Goal: Task Accomplishment & Management: Complete application form

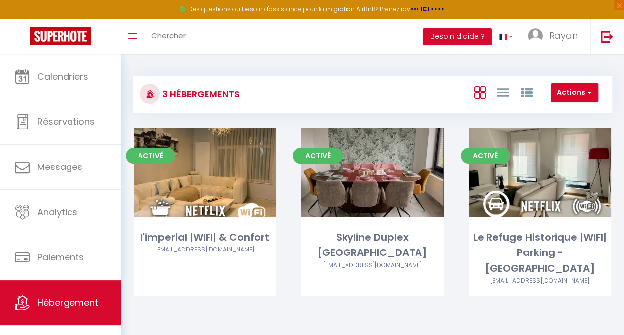
click at [362, 173] on link "Editer" at bounding box center [372, 172] width 60 height 20
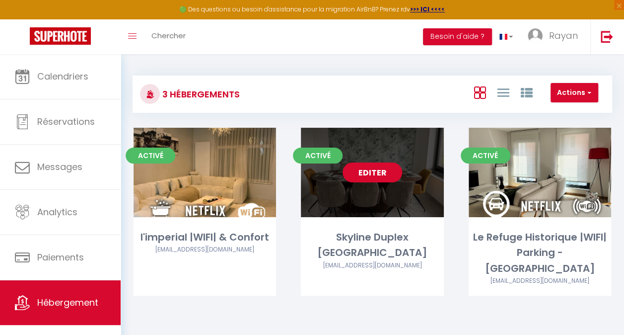
click at [374, 173] on link "Editer" at bounding box center [372, 172] width 60 height 20
select select "3"
select select "2"
select select "1"
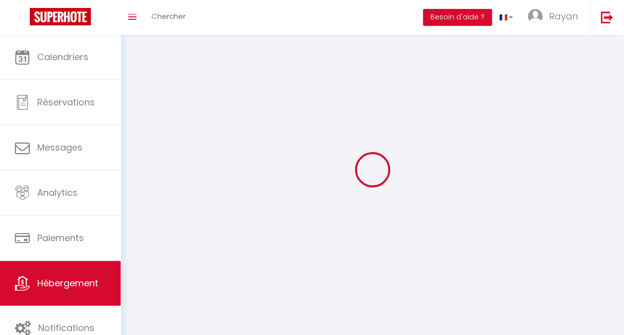
select select
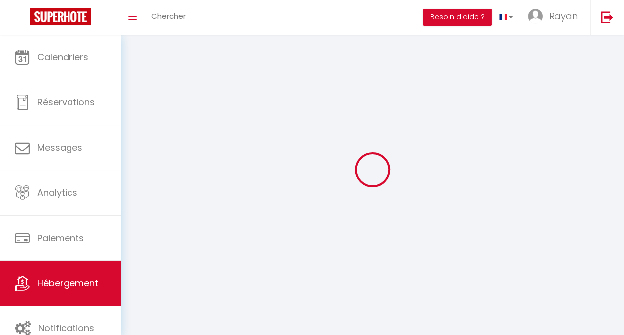
select select
checkbox input "false"
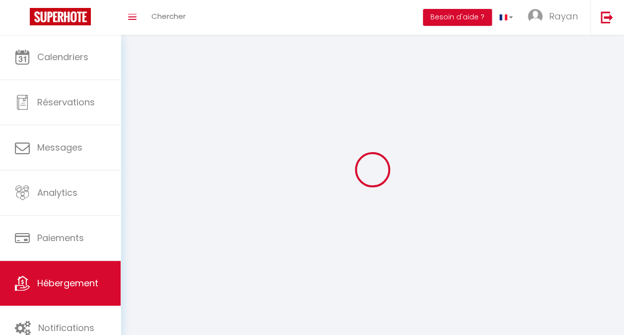
select select
select select "1"
select select "28"
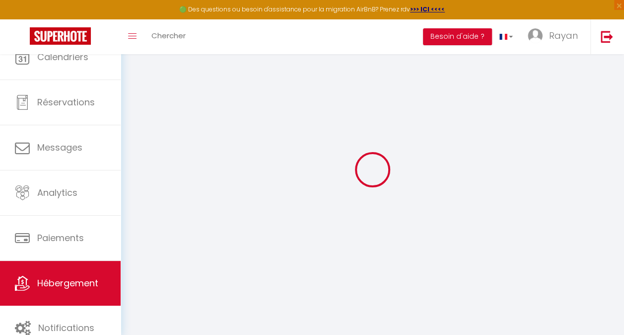
select select
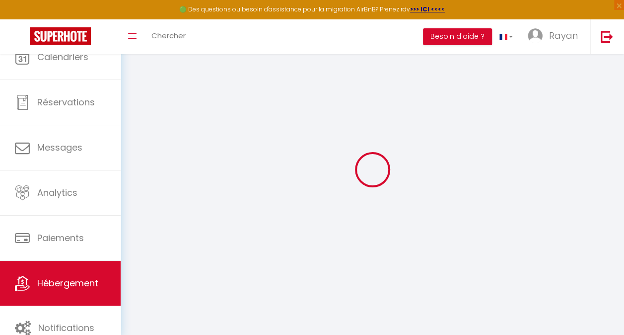
select select
checkbox input "false"
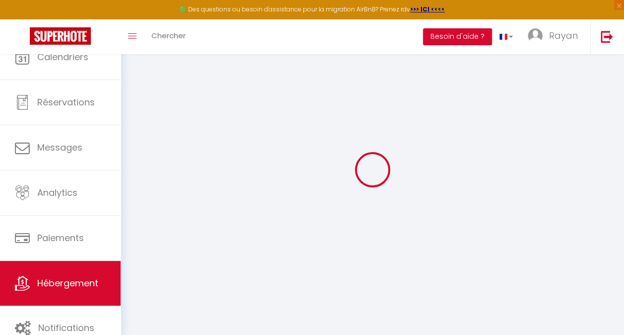
select select
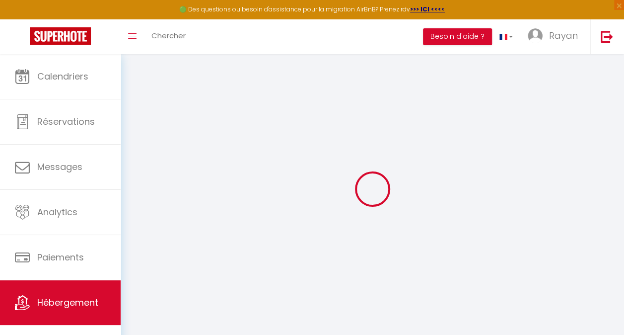
select select
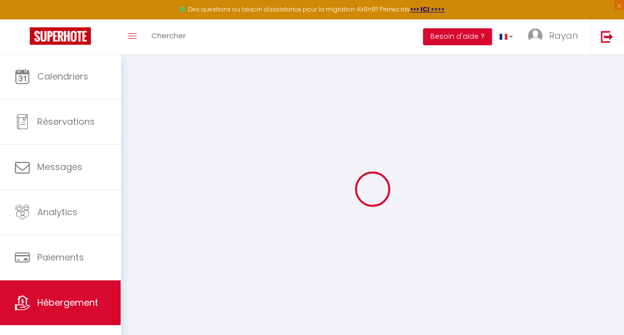
select select
checkbox input "false"
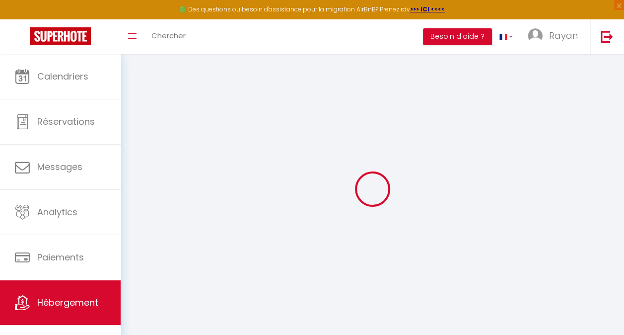
select select
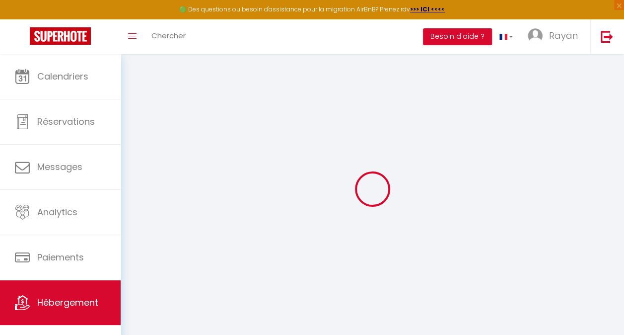
select select
checkbox input "false"
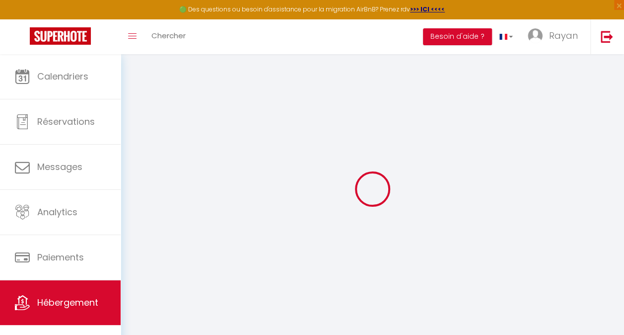
checkbox input "false"
select select
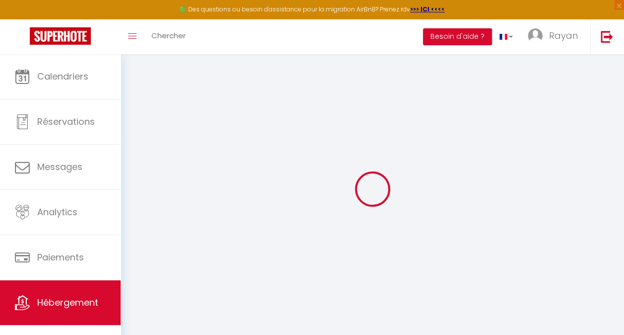
select select
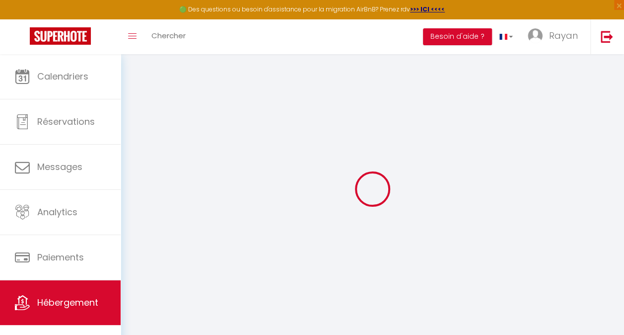
checkbox input "false"
select select
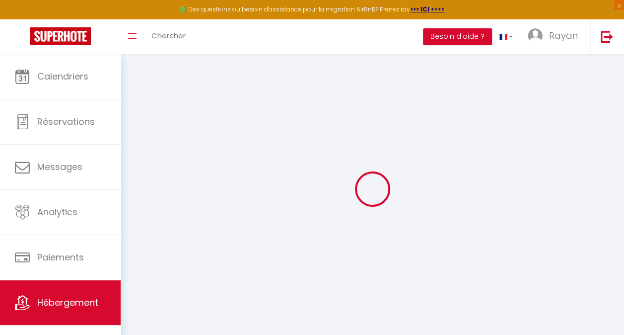
select select
type input "Skyline Duplex [GEOGRAPHIC_DATA]"
select select "8"
select select "4"
select select "2"
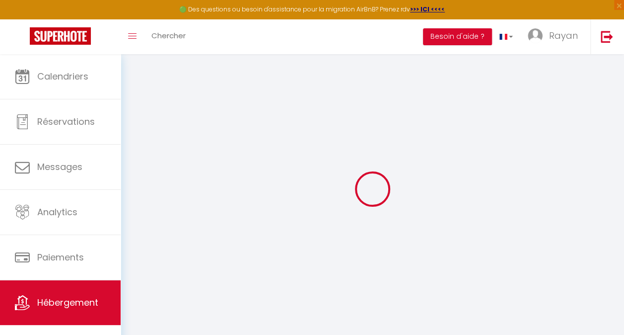
type input "220"
type input "10"
type input "75"
type input "4.00"
select select
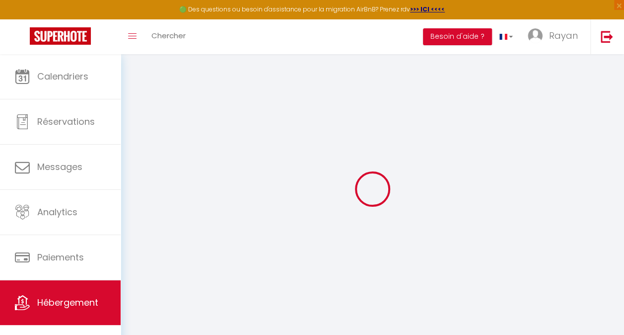
select select
type input "[STREET_ADDRESS]"
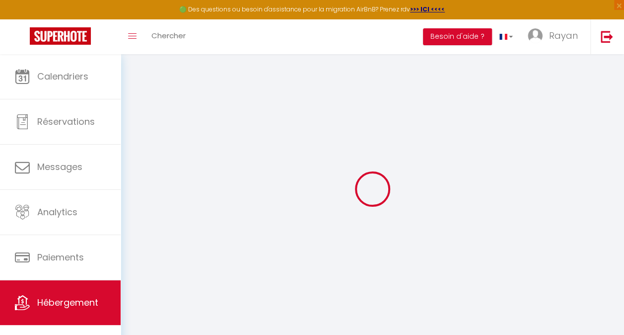
type input "1130"
type input "[GEOGRAPHIC_DATA]"
select select "23"
type input "[EMAIL_ADDRESS][DOMAIN_NAME]"
select select
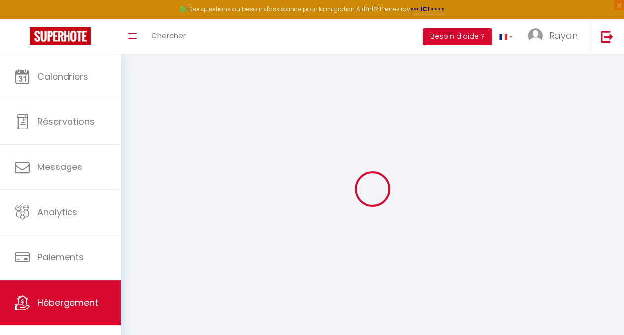
checkbox input "false"
select select
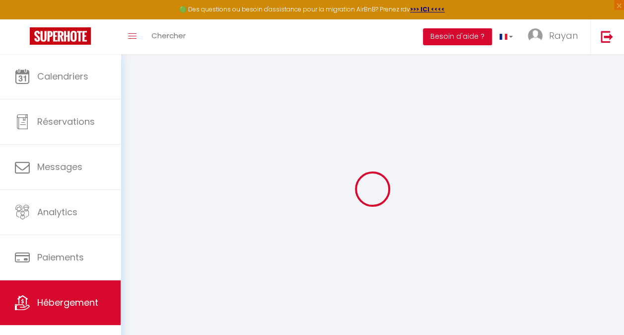
select select
type input "0"
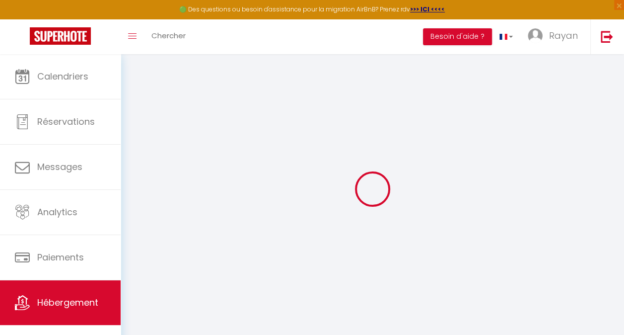
select select
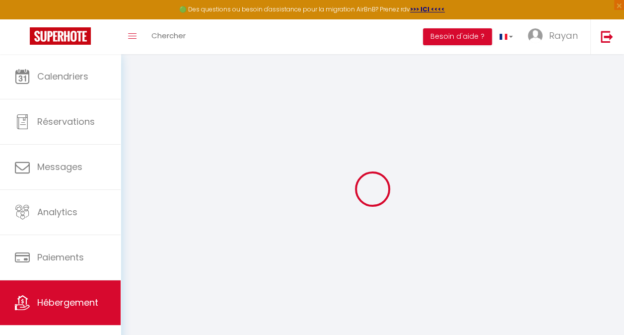
select select
checkbox input "false"
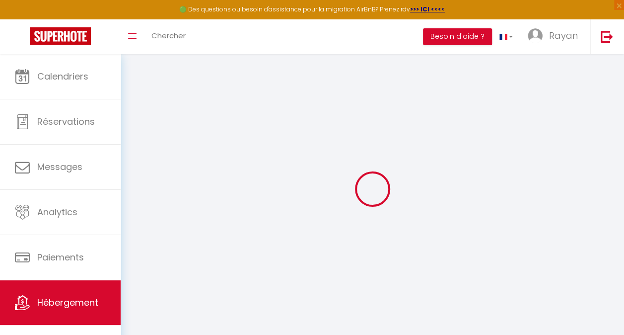
select select
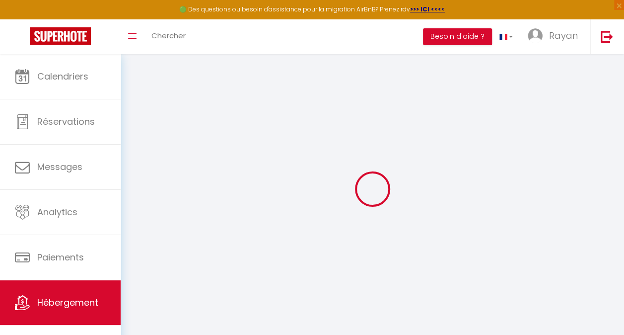
select select
checkbox input "false"
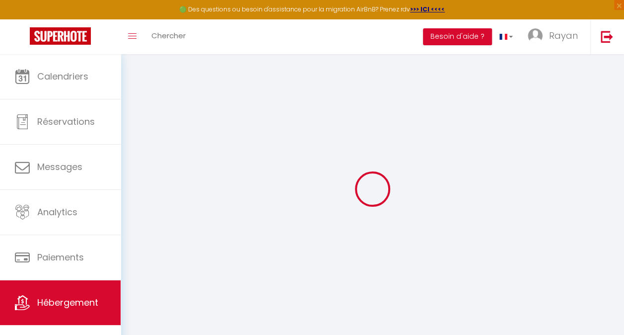
select select
checkbox input "false"
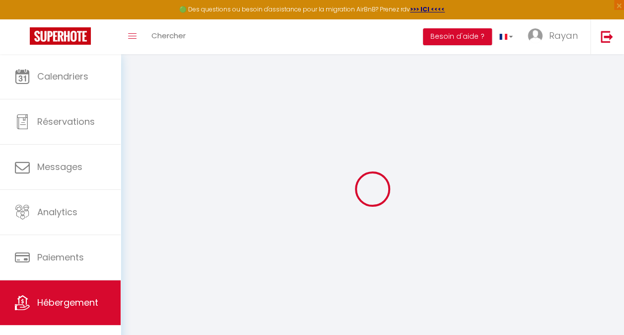
select select "15:00"
select select "00:00"
select select "11:00"
select select "30"
select select "120"
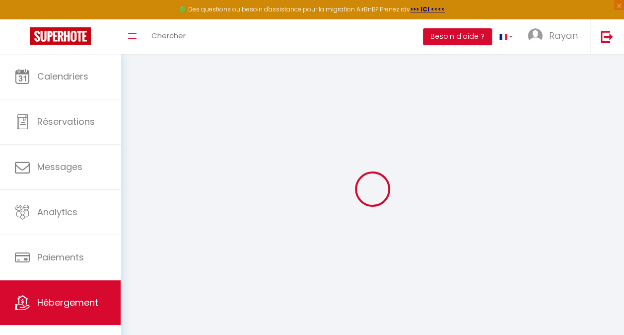
select select
checkbox input "false"
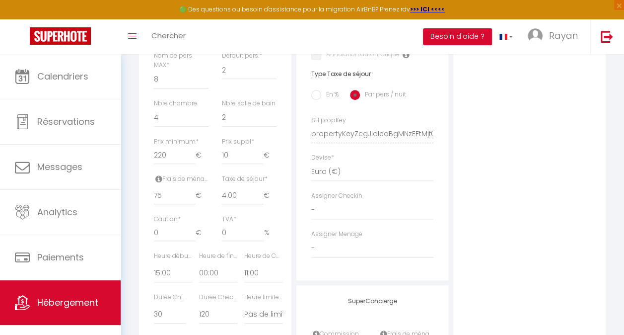
scroll to position [368, 0]
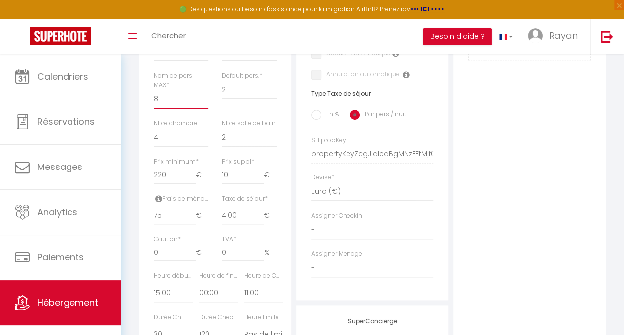
click at [165, 104] on select "1 2 3 4 5 6 7 8 9 10 11 12 13 14" at bounding box center [181, 99] width 55 height 19
select select "9"
click at [154, 97] on select "1 2 3 4 5 6 7 8 9 10 11 12 13 14" at bounding box center [181, 99] width 55 height 19
select select
checkbox input "false"
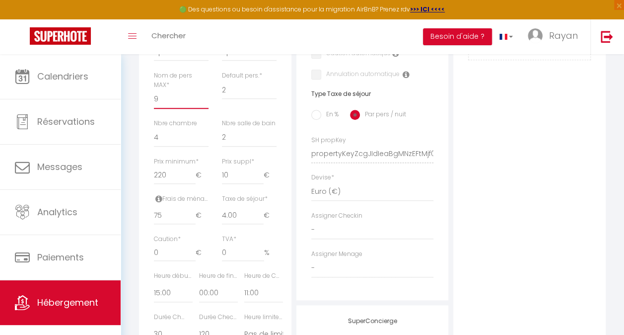
checkbox input "false"
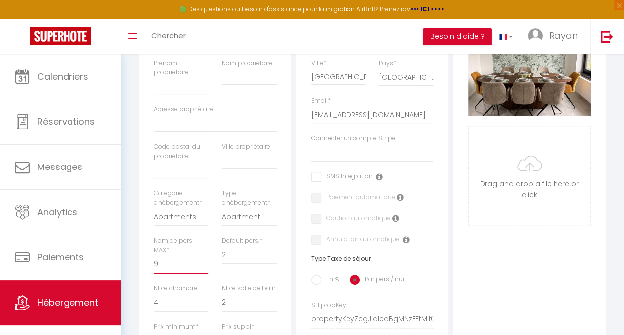
scroll to position [0, 0]
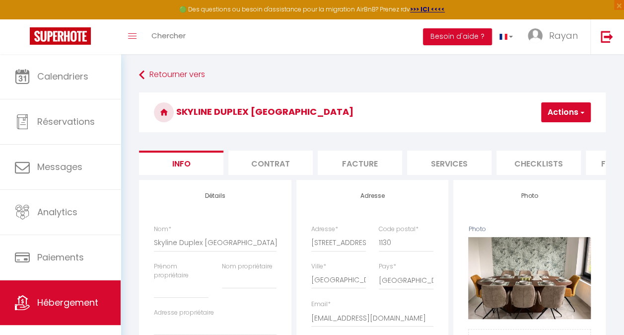
click at [564, 116] on button "Actions" at bounding box center [566, 112] width 50 height 20
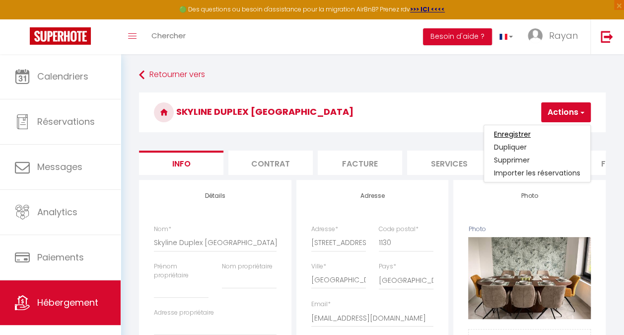
click at [522, 134] on input "Enregistrer" at bounding box center [512, 134] width 37 height 10
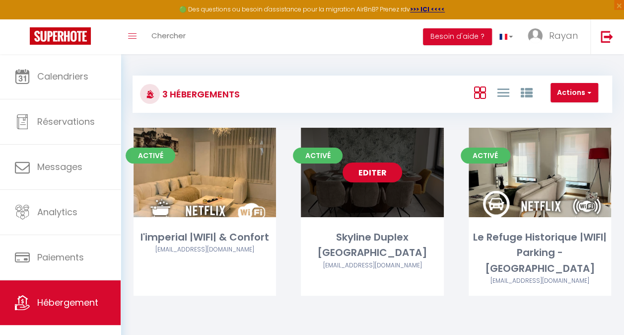
click at [367, 174] on link "Editer" at bounding box center [372, 172] width 60 height 20
click at [374, 173] on link "Editer" at bounding box center [372, 172] width 60 height 20
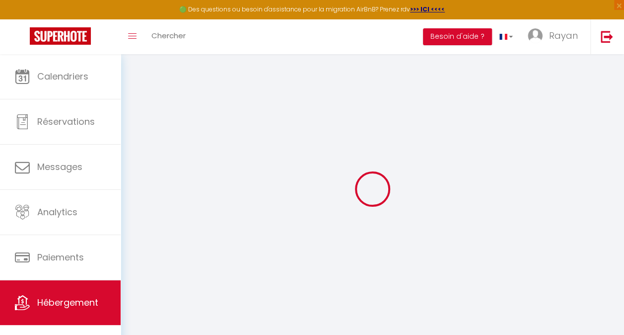
select select
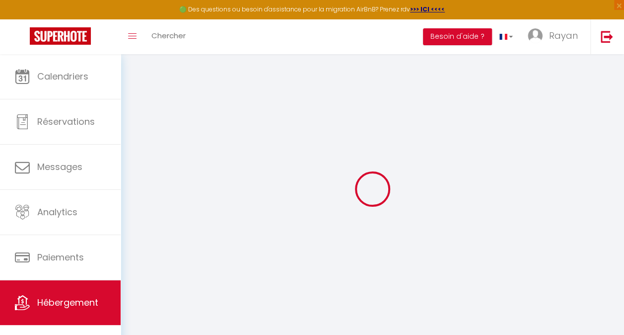
select select
checkbox input "false"
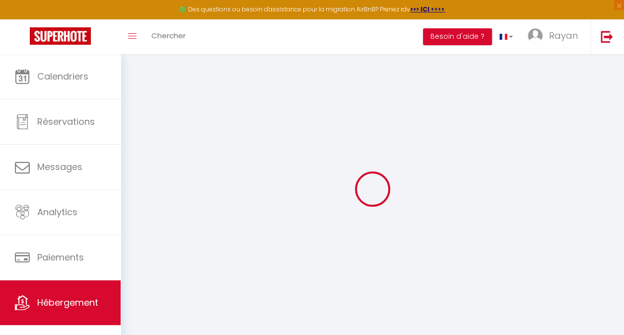
select select
checkbox input "false"
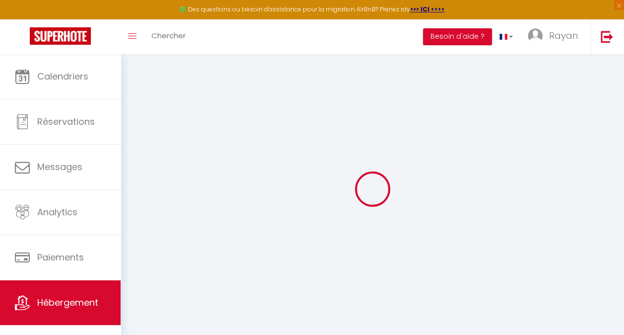
select select
checkbox input "false"
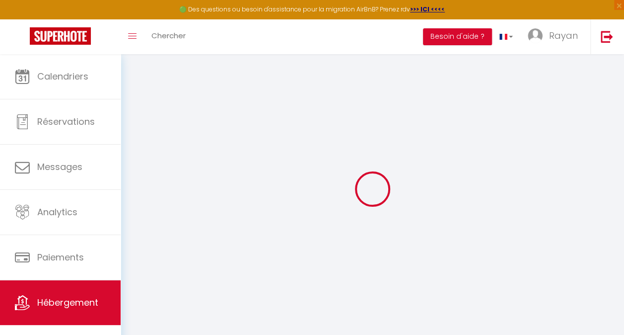
select select "15:00"
select select "00:00"
select select "11:00"
select select "30"
select select "120"
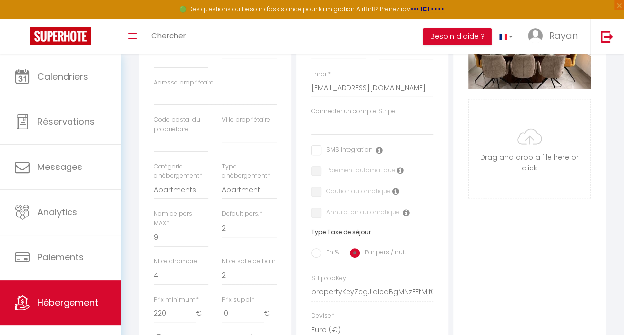
scroll to position [243, 0]
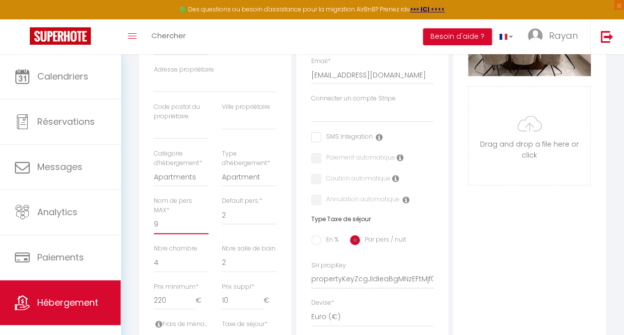
click at [164, 234] on select "1 2 3 4 5 6 7 8 9 10 11 12 13 14" at bounding box center [181, 224] width 55 height 19
select select "8"
click at [154, 222] on select "1 2 3 4 5 6 7 8 9 10 11 12 13 14" at bounding box center [181, 224] width 55 height 19
select select
checkbox input "false"
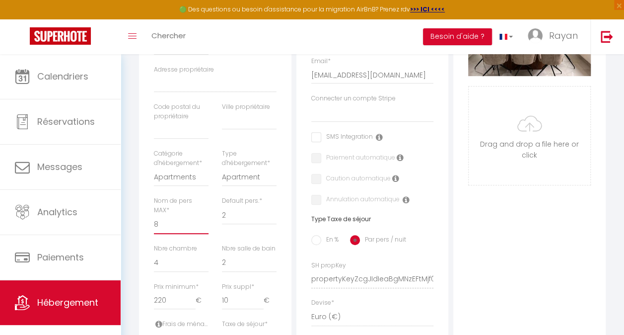
checkbox input "false"
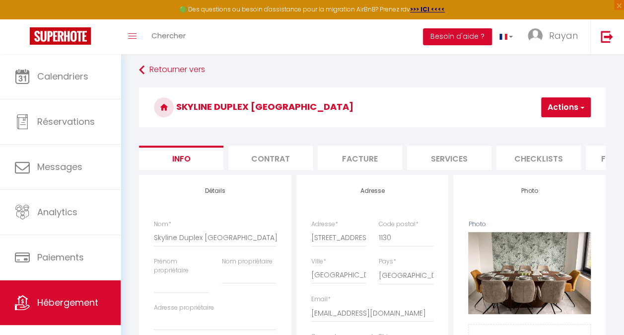
scroll to position [0, 0]
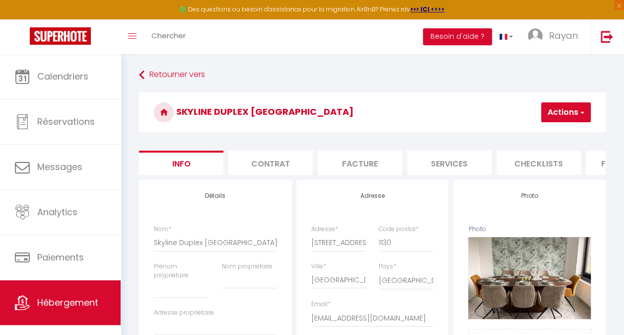
click at [572, 112] on button "Actions" at bounding box center [566, 112] width 50 height 20
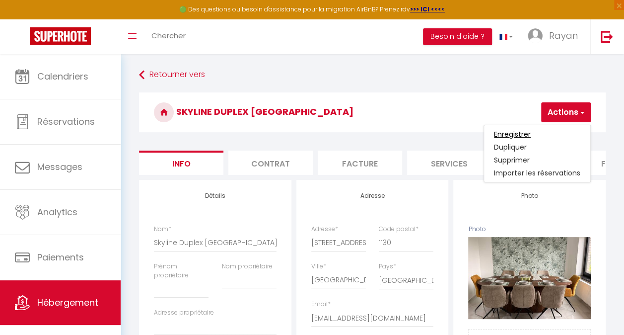
click at [527, 133] on input "Enregistrer" at bounding box center [512, 134] width 37 height 10
